Goal: Information Seeking & Learning: Find specific fact

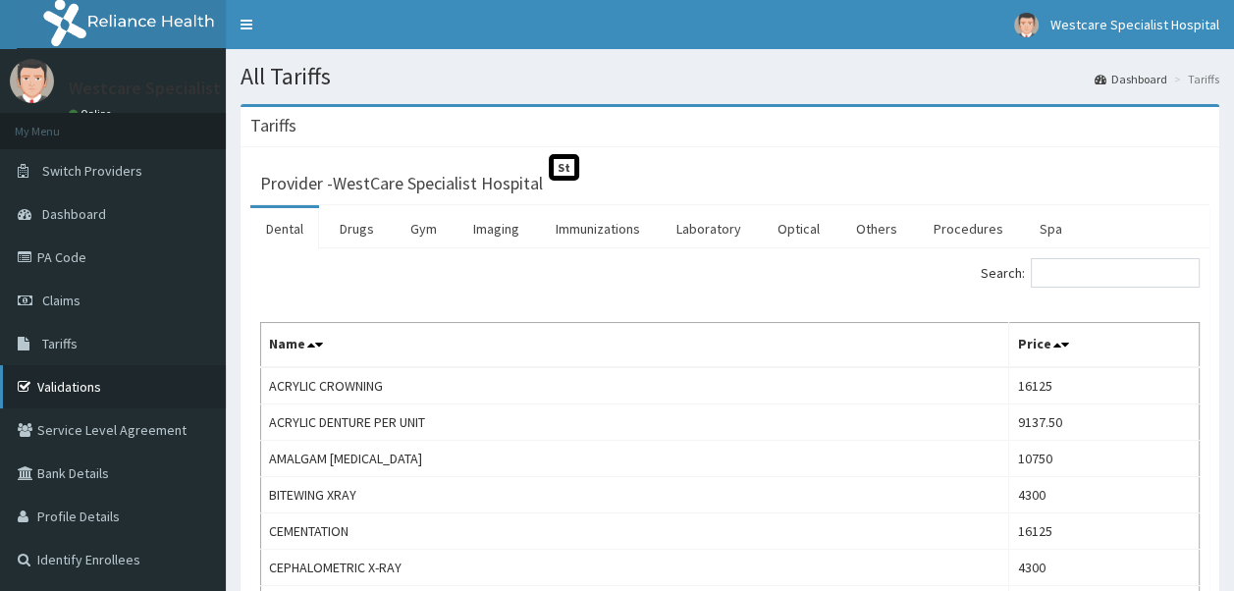
click at [66, 381] on link "Validations" at bounding box center [113, 386] width 226 height 43
click at [346, 230] on link "Drugs" at bounding box center [357, 228] width 66 height 41
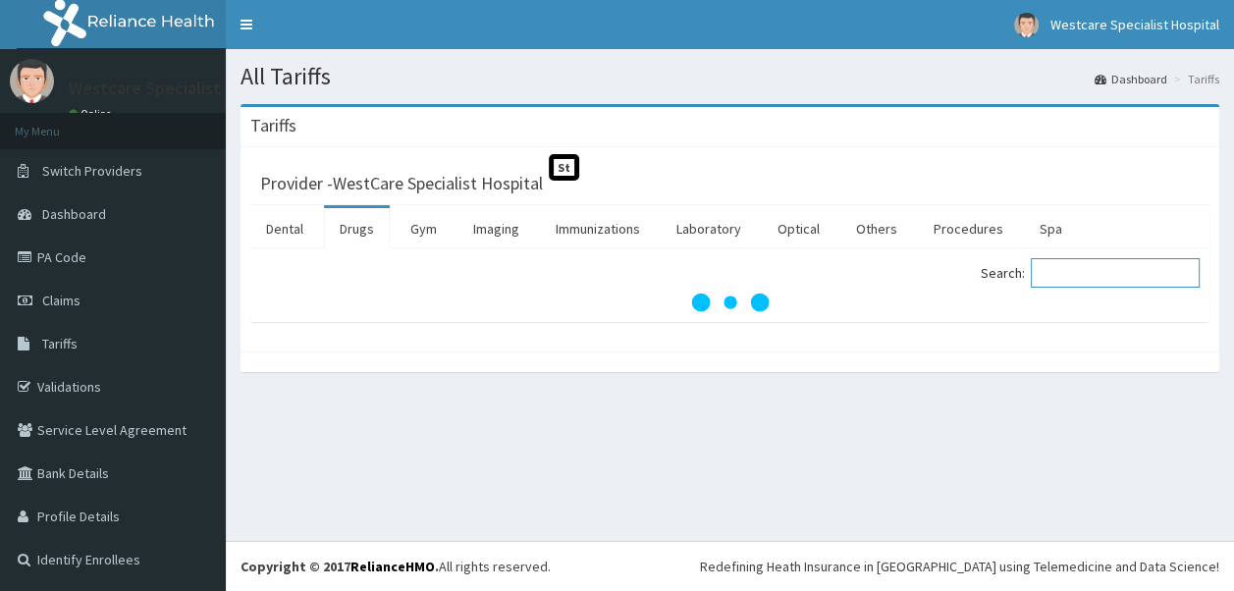
click at [1135, 276] on input "Search:" at bounding box center [1115, 272] width 169 height 29
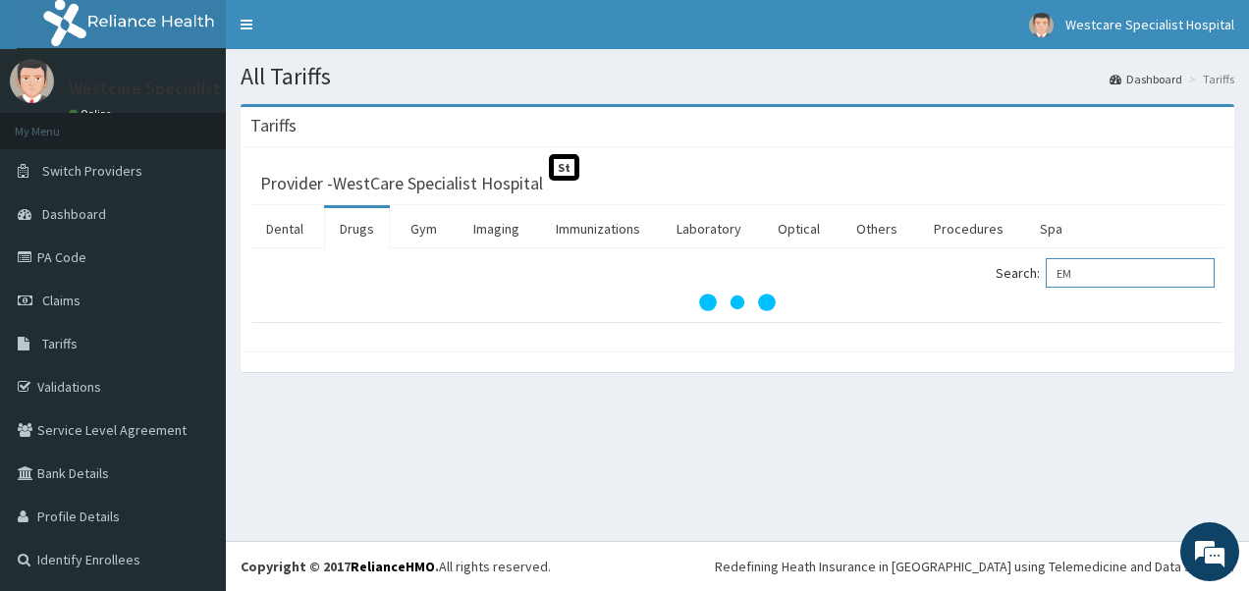
type input "E"
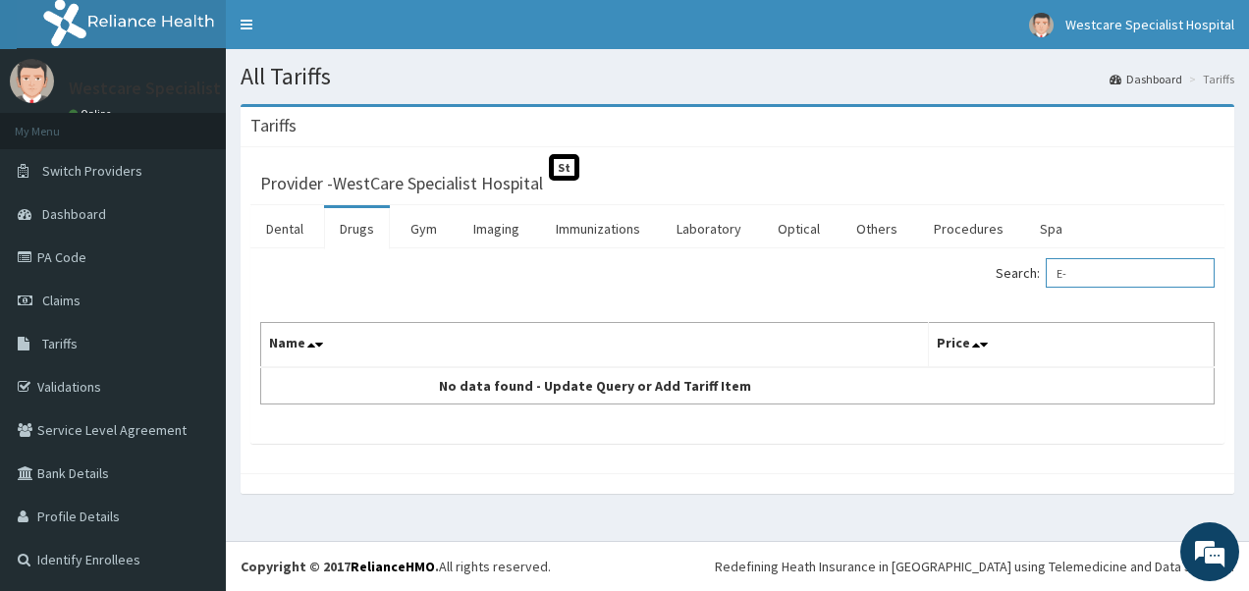
type input "E"
type input "P"
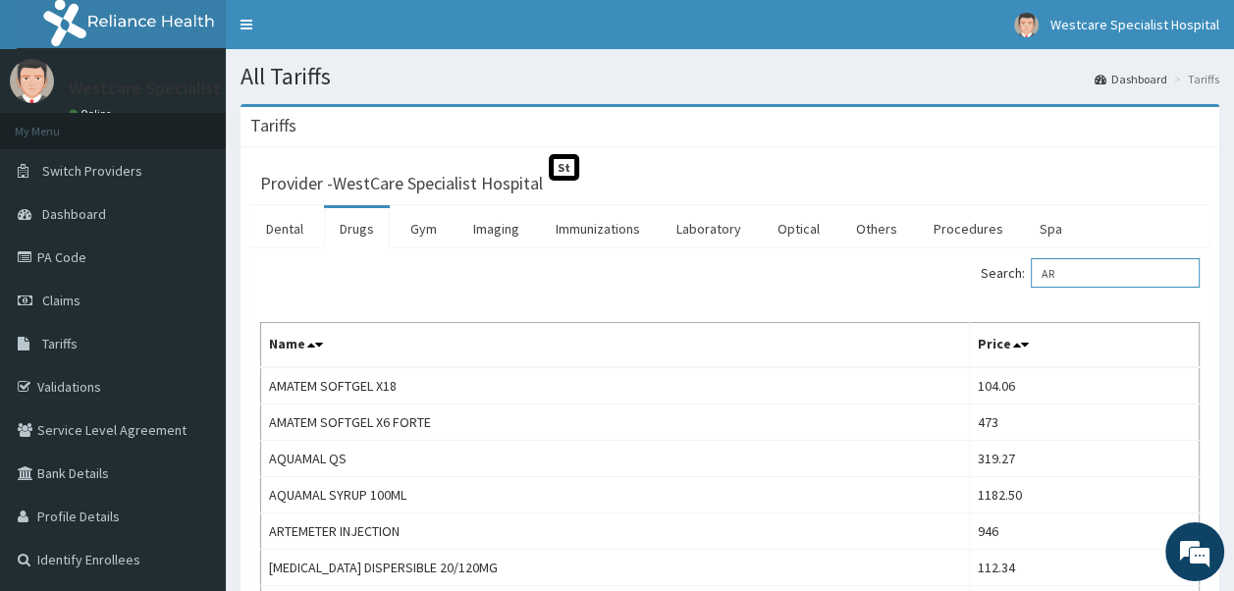
type input "A"
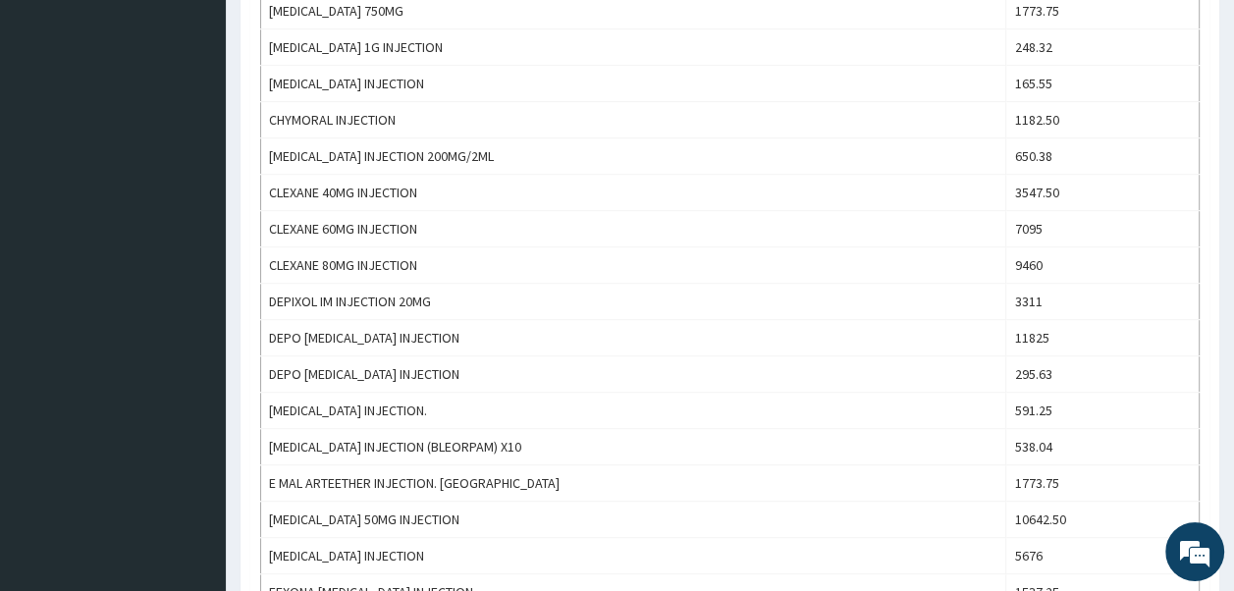
scroll to position [982, 0]
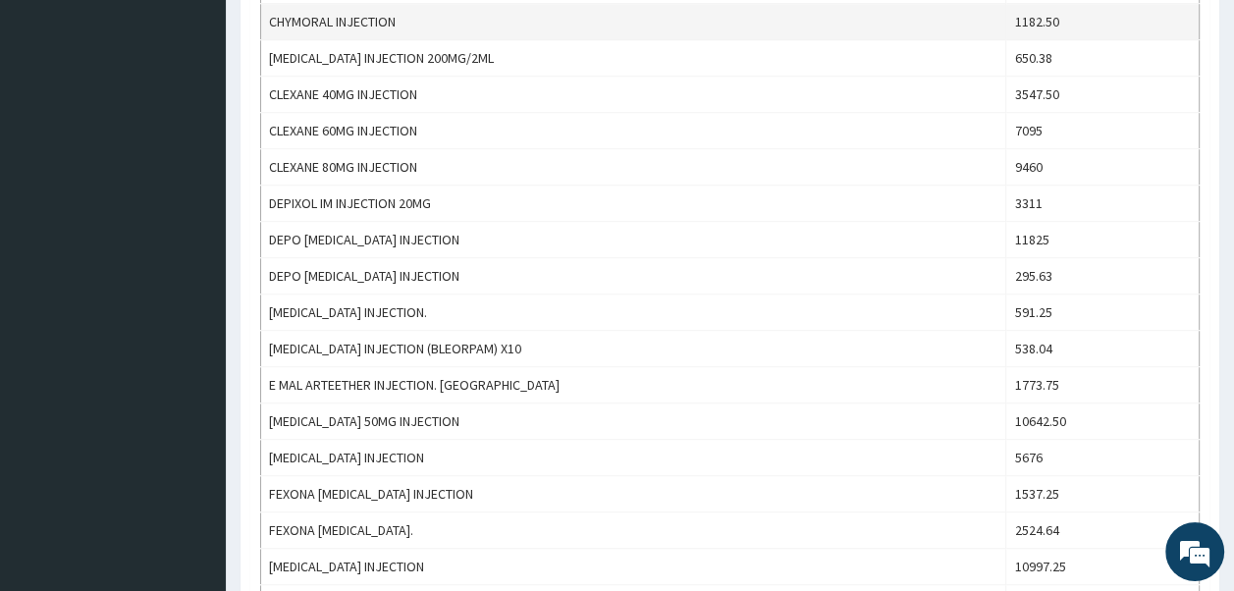
type input "INJECTION"
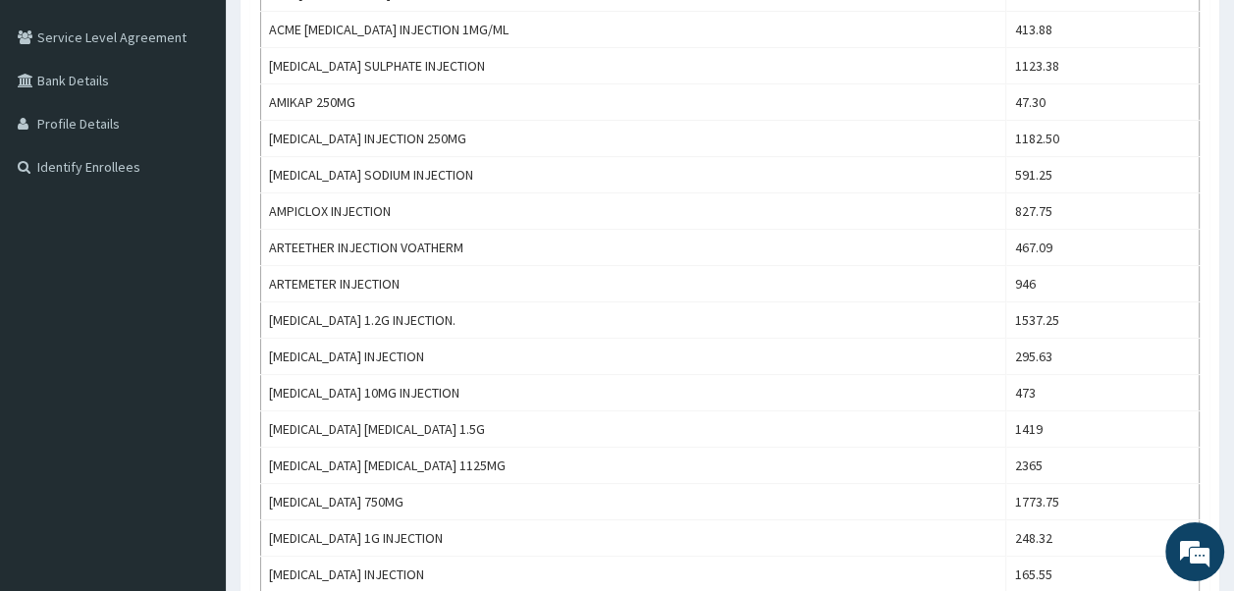
scroll to position [0, 0]
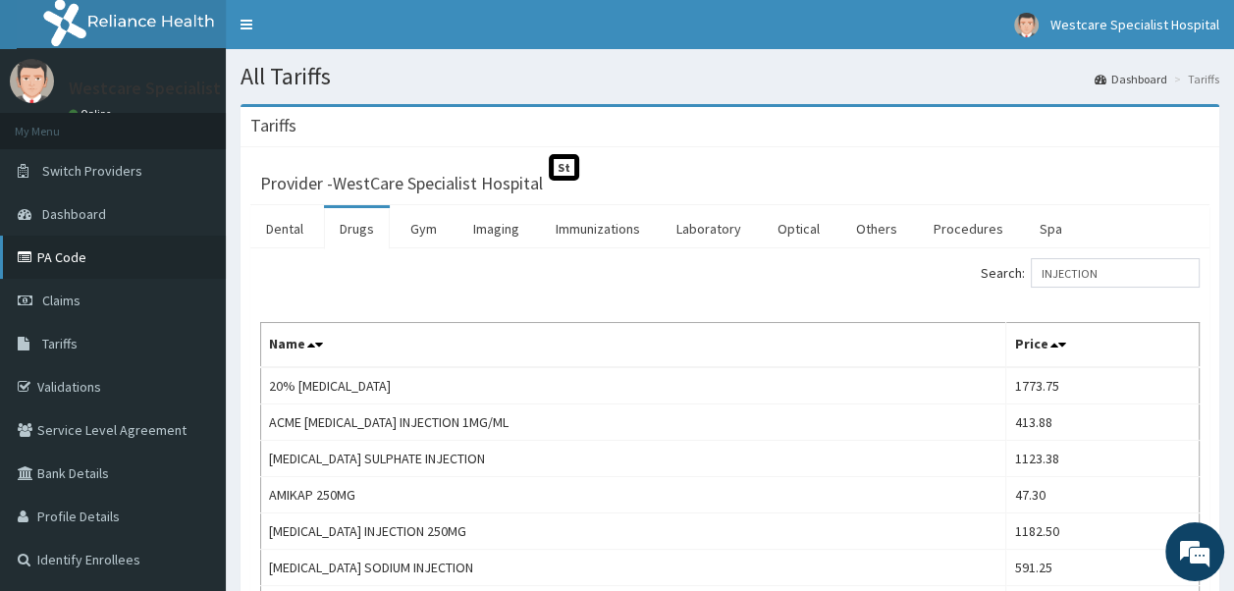
click at [67, 253] on link "PA Code" at bounding box center [113, 257] width 226 height 43
click at [61, 260] on link "PA Code" at bounding box center [113, 257] width 226 height 43
